Goal: Task Accomplishment & Management: Use online tool/utility

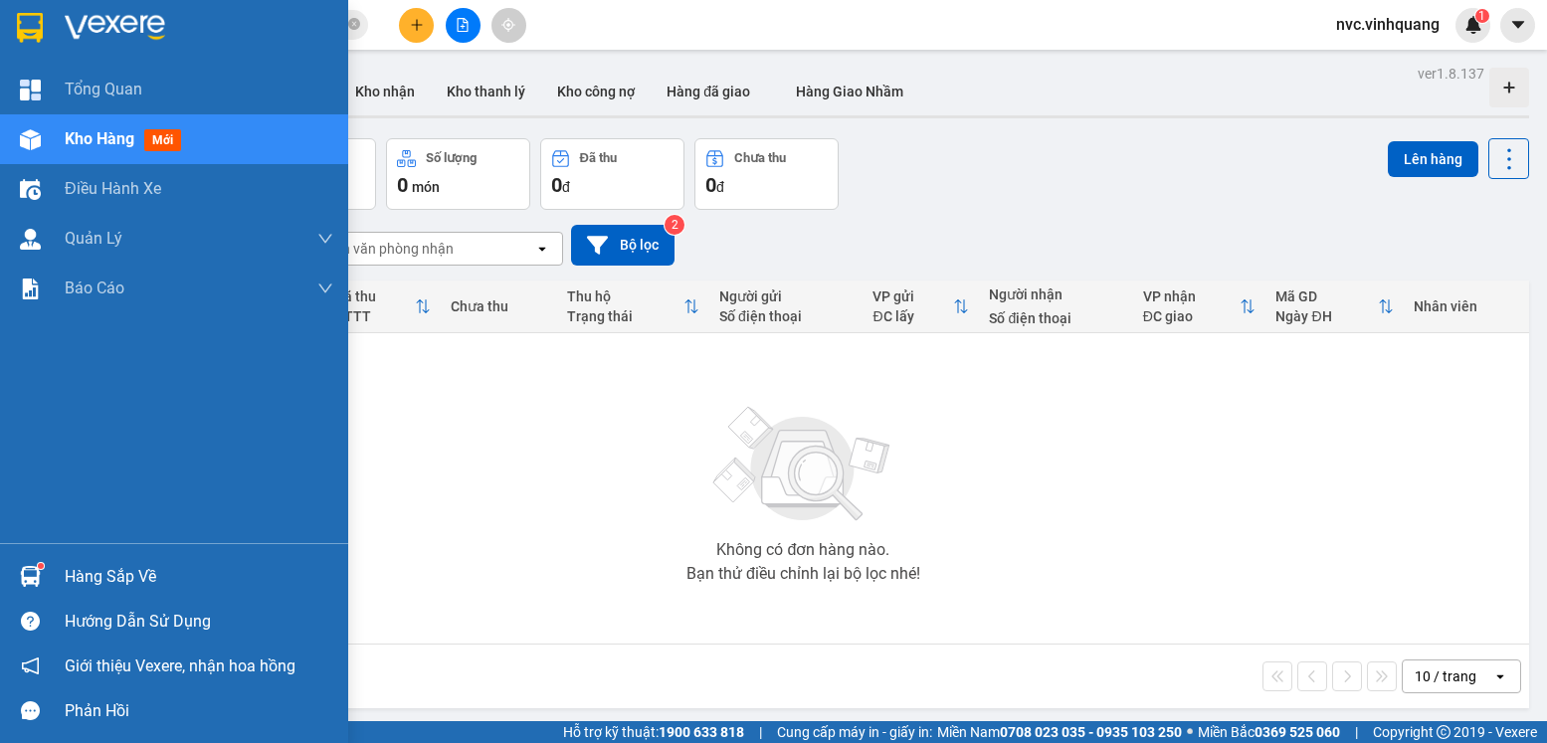
drag, startPoint x: 41, startPoint y: 597, endPoint x: 54, endPoint y: 591, distance: 14.2
click at [43, 599] on div "Hàng sắp về Hướng dẫn sử dụng Giới thiệu Vexere, nhận hoa hồng Phản hồi" at bounding box center [174, 638] width 348 height 190
click at [153, 577] on div "Hàng sắp về" at bounding box center [199, 577] width 269 height 30
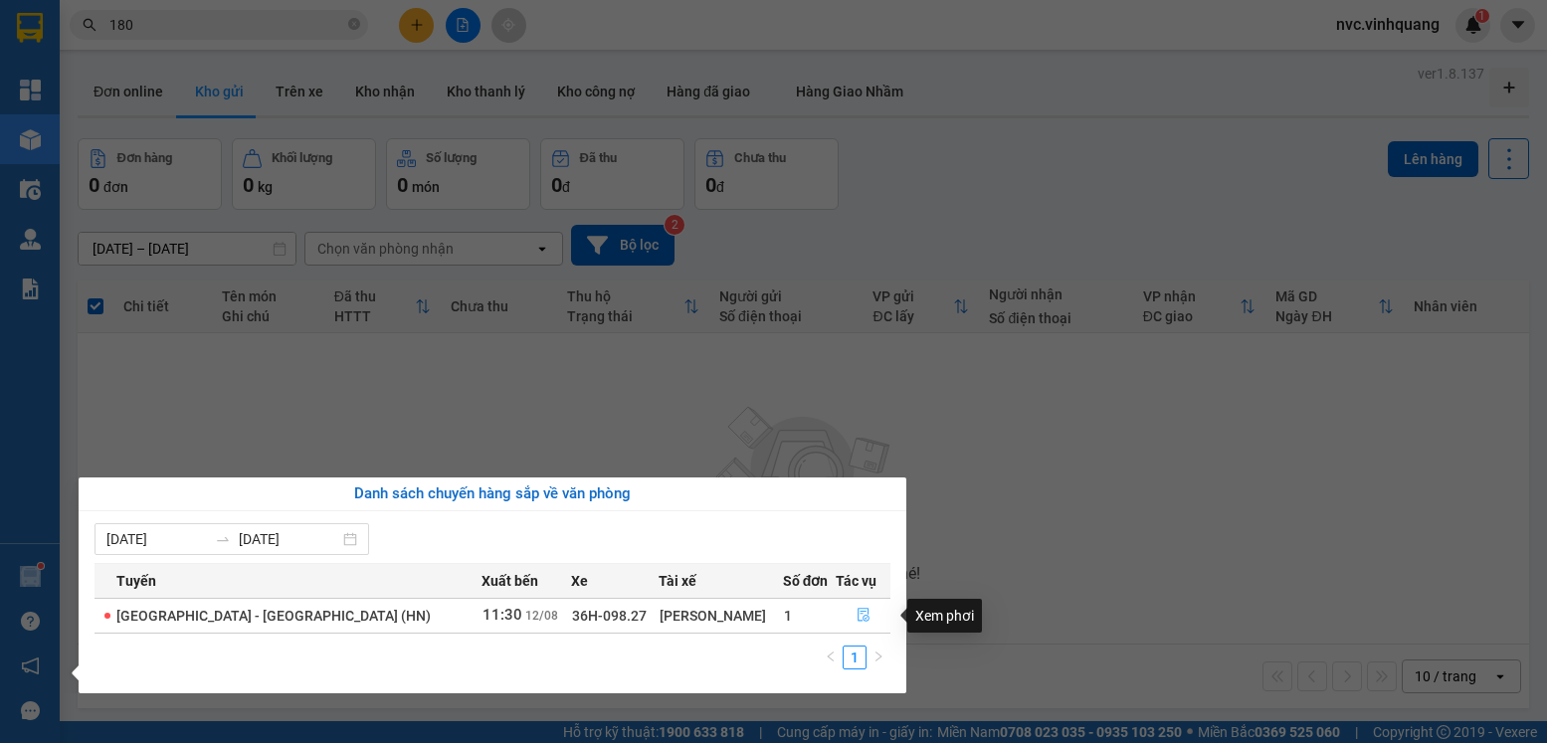
click at [845, 610] on button "button" at bounding box center [863, 616] width 53 height 32
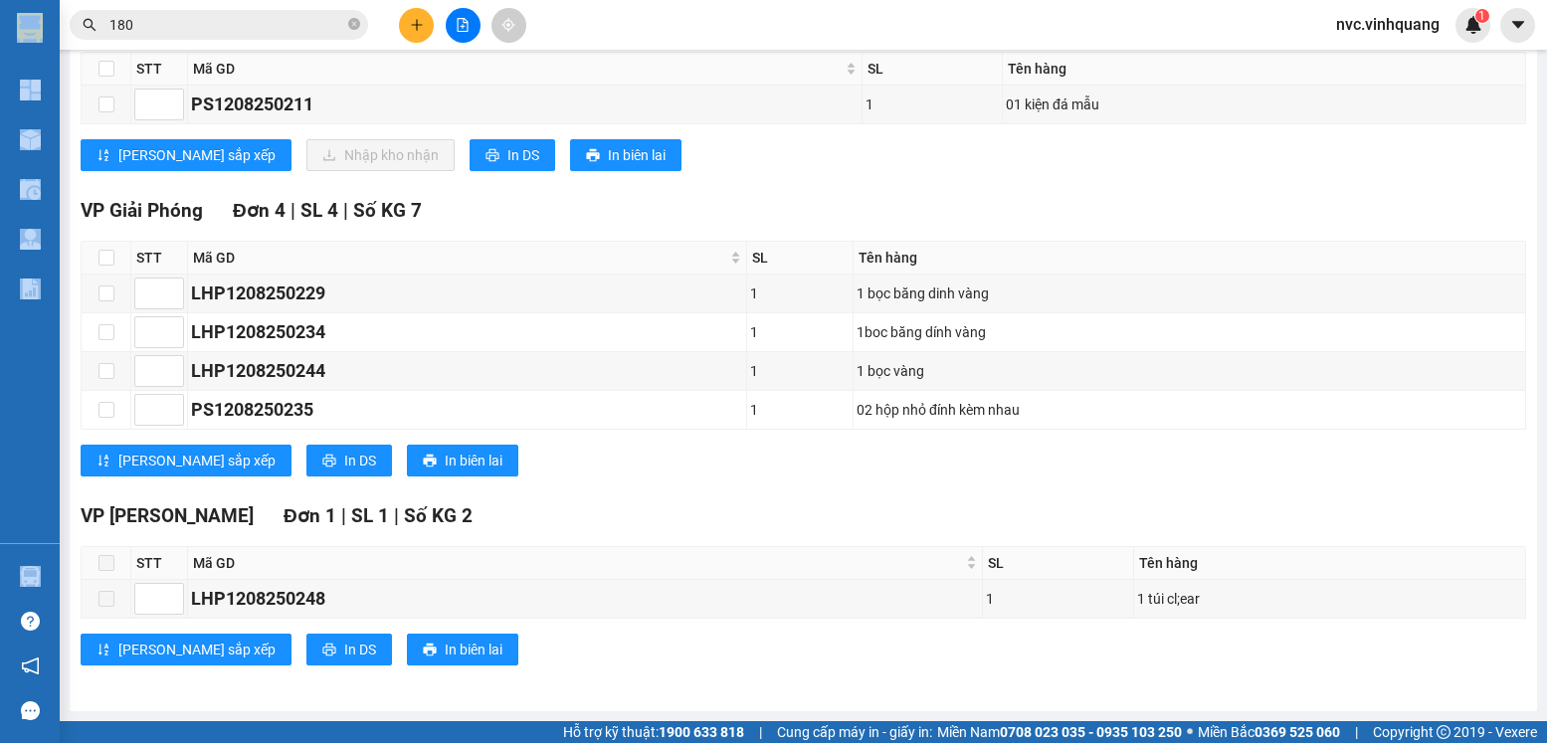
scroll to position [349, 0]
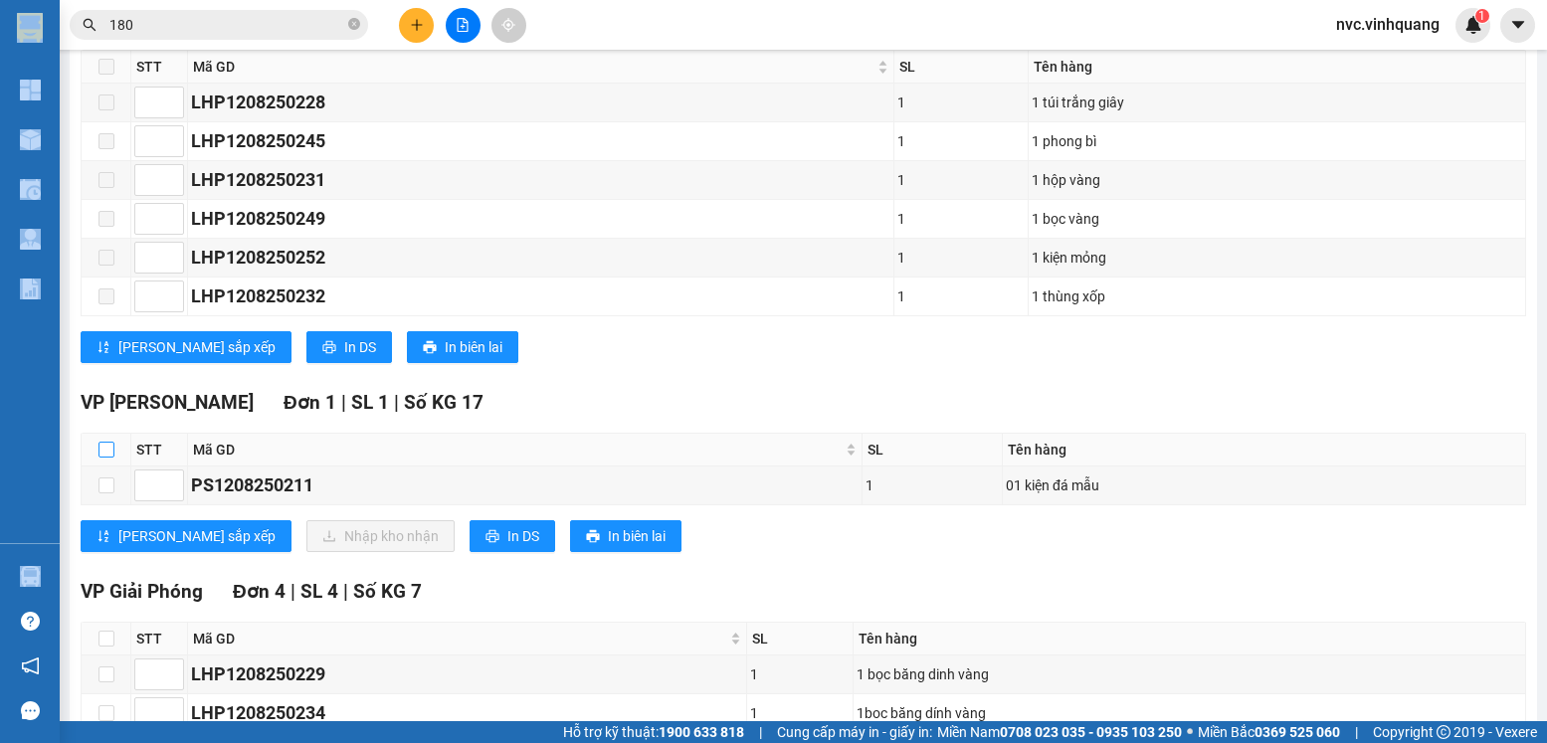
click at [105, 458] on input "checkbox" at bounding box center [106, 450] width 16 height 16
checkbox input "true"
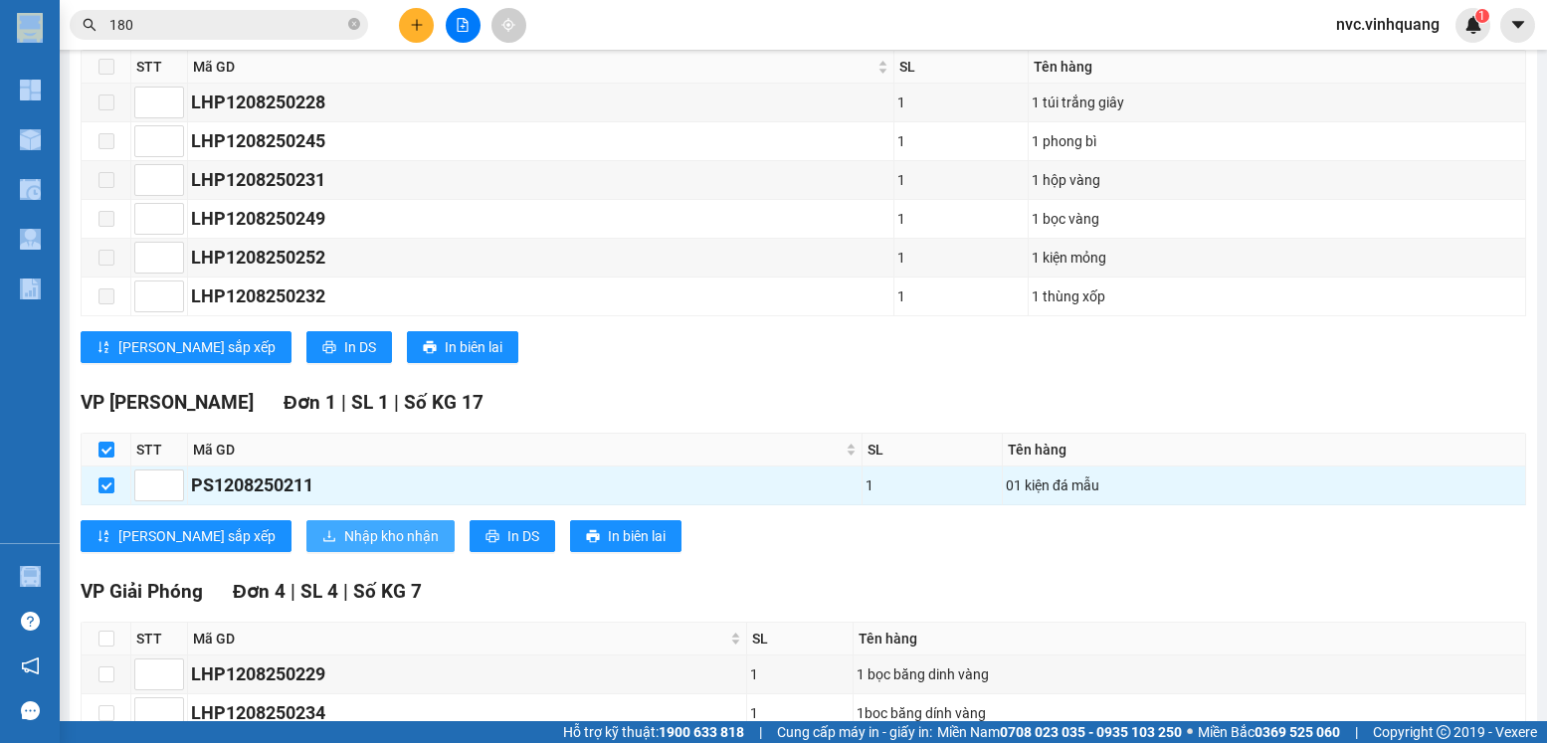
drag, startPoint x: 274, startPoint y: 548, endPoint x: 284, endPoint y: 552, distance: 10.7
click at [344, 547] on span "Nhập kho nhận" at bounding box center [391, 536] width 95 height 22
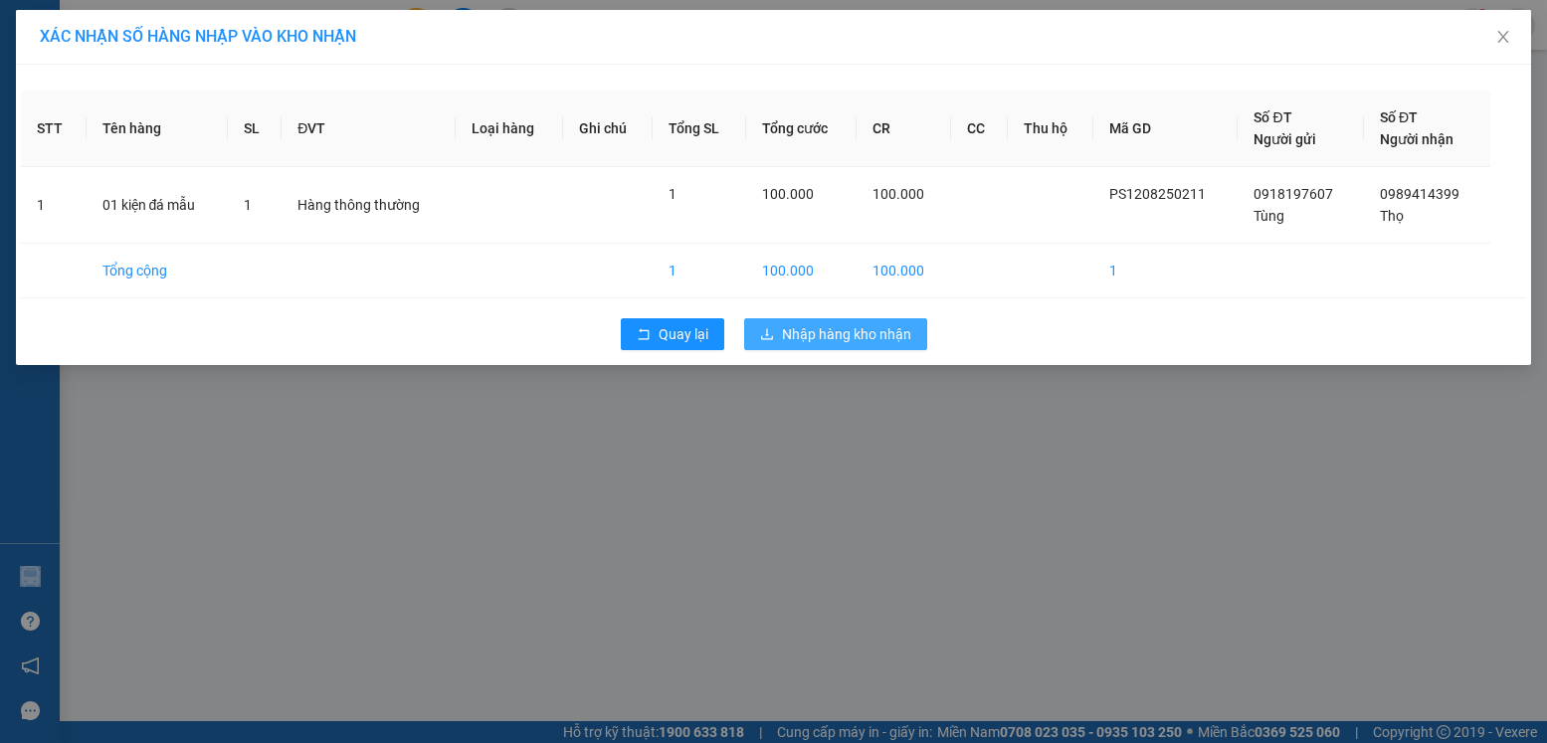
click at [802, 340] on span "Nhập hàng kho nhận" at bounding box center [846, 334] width 129 height 22
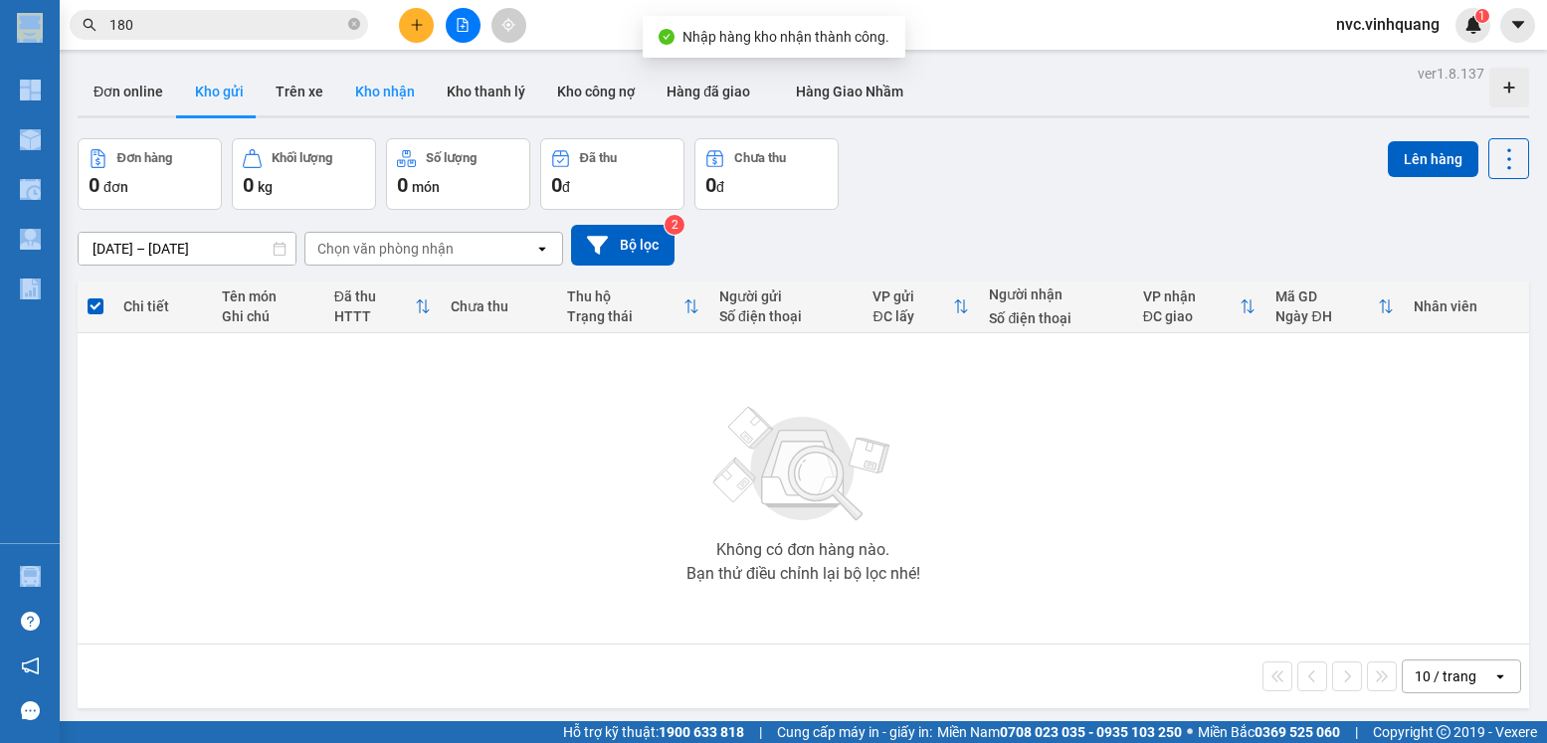
click at [399, 106] on button "Kho nhận" at bounding box center [385, 92] width 92 height 48
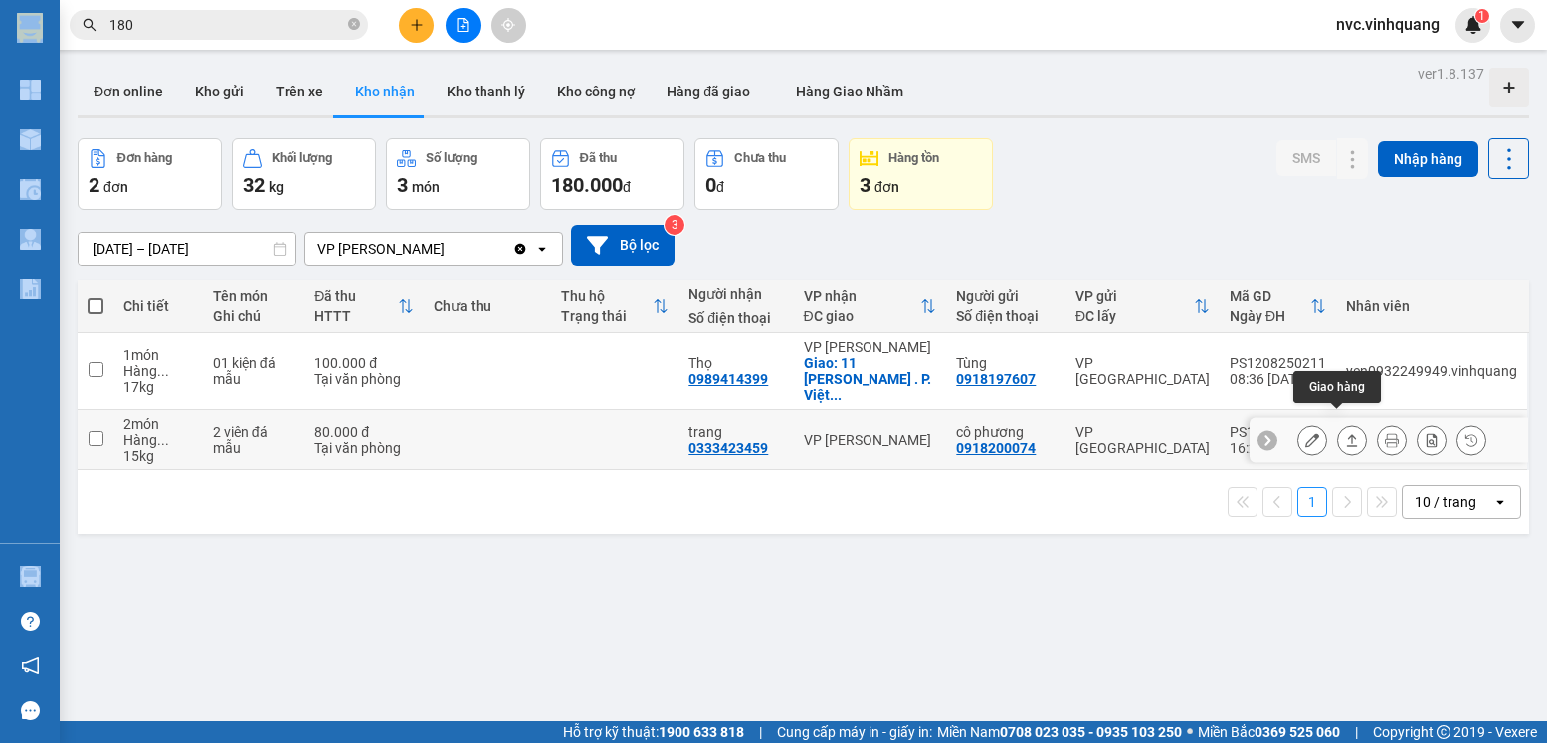
click at [1338, 432] on button at bounding box center [1352, 440] width 28 height 35
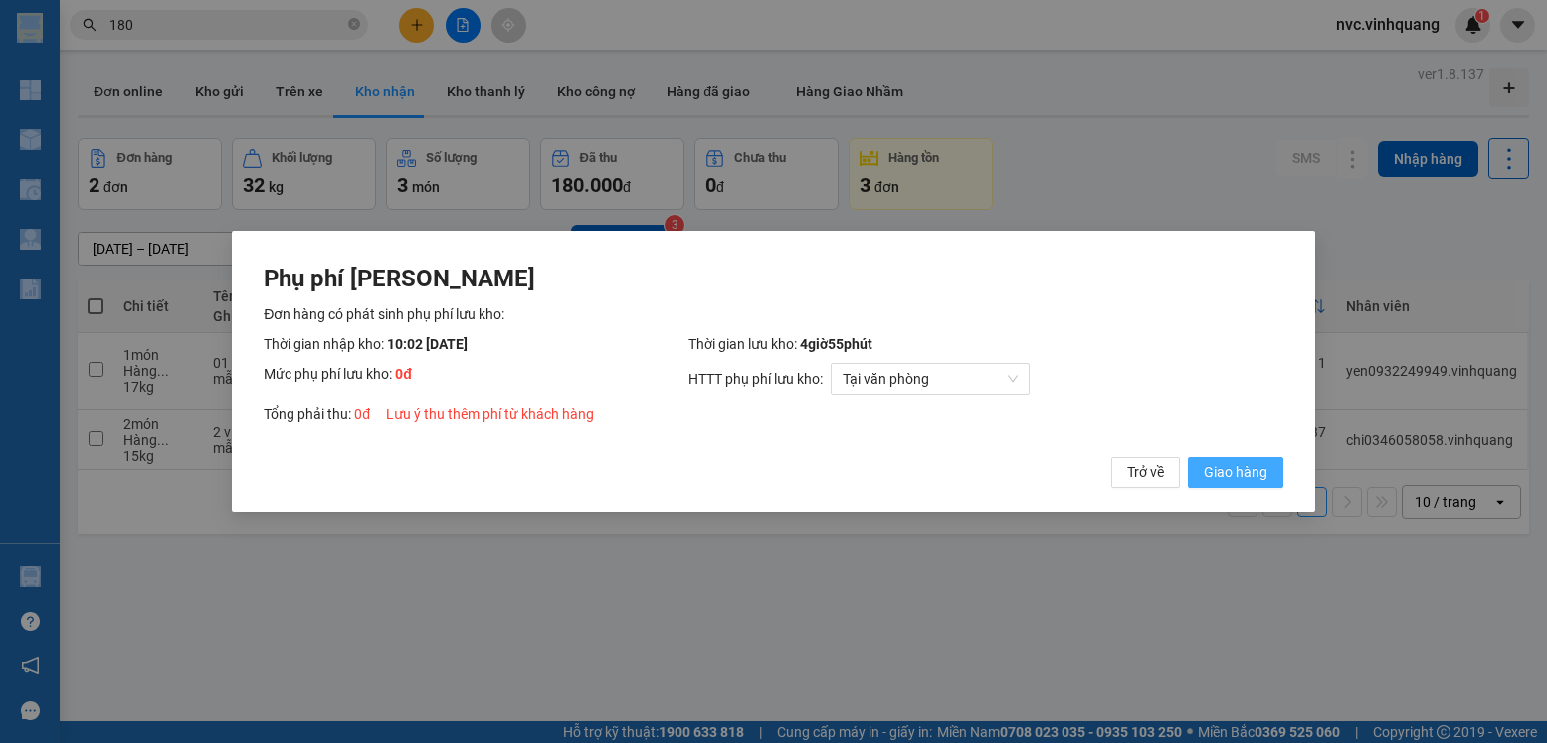
click at [1240, 465] on span "Giao hàng" at bounding box center [1236, 473] width 64 height 22
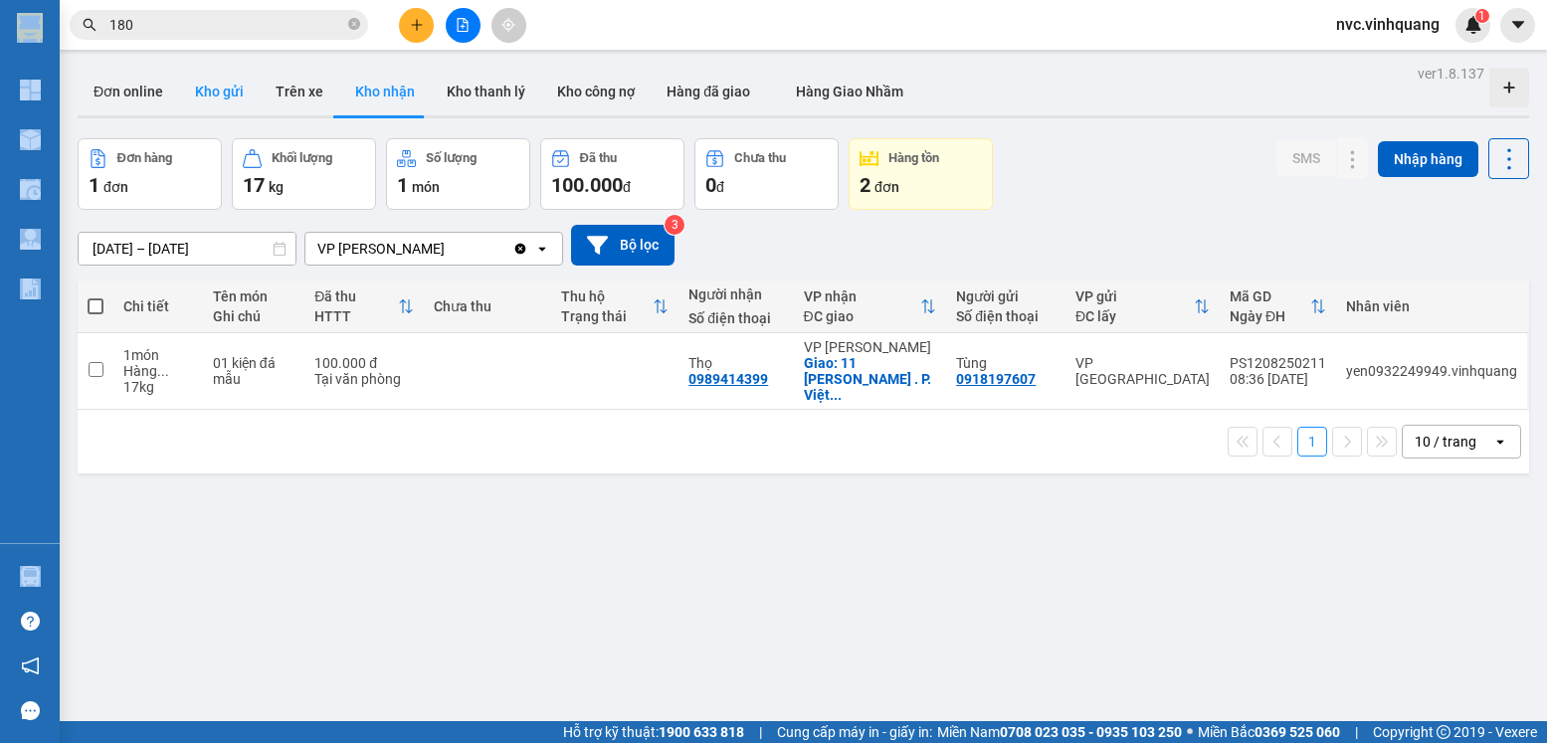
click at [253, 90] on button "Kho gửi" at bounding box center [219, 92] width 81 height 48
